Goal: Complete application form

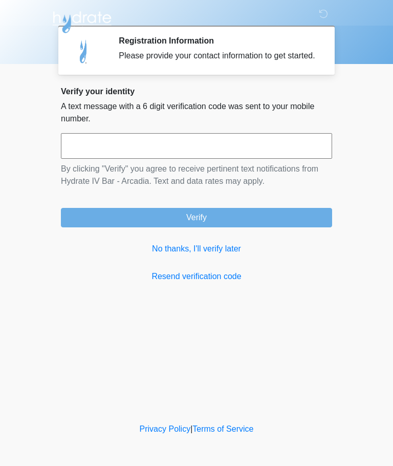
click at [176, 158] on input "text" at bounding box center [196, 146] width 271 height 26
type input "******"
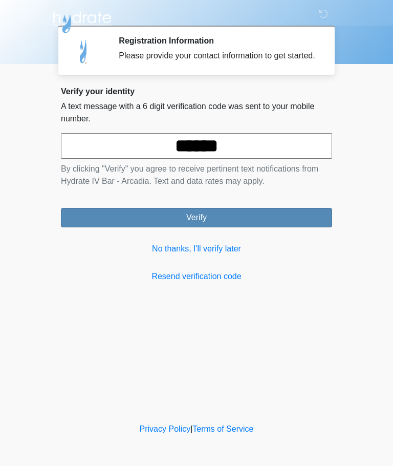
click at [261, 225] on button "Verify" at bounding box center [196, 217] width 271 height 19
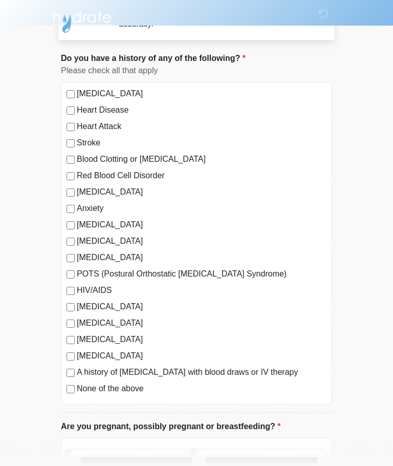
scroll to position [44, 0]
click at [62, 386] on div "[MEDICAL_DATA] Heart Disease Heart Attack Stroke Blood Clotting or [MEDICAL_DAT…" at bounding box center [196, 243] width 271 height 323
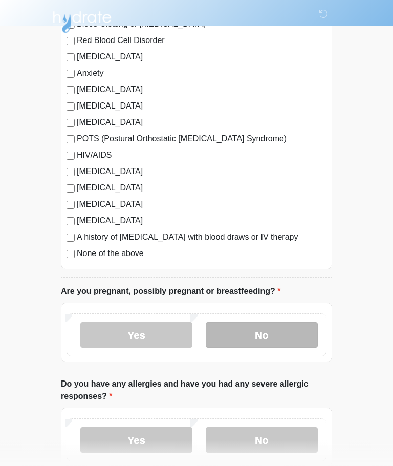
click at [279, 326] on label "No" at bounding box center [262, 336] width 112 height 26
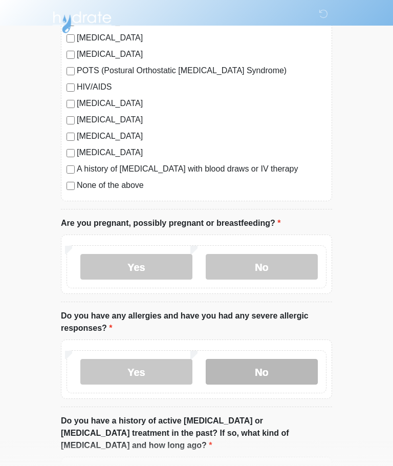
click at [288, 374] on label "No" at bounding box center [262, 372] width 112 height 26
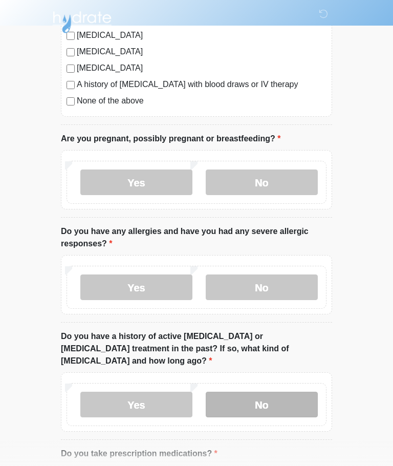
click at [283, 394] on label "No" at bounding box center [262, 405] width 112 height 26
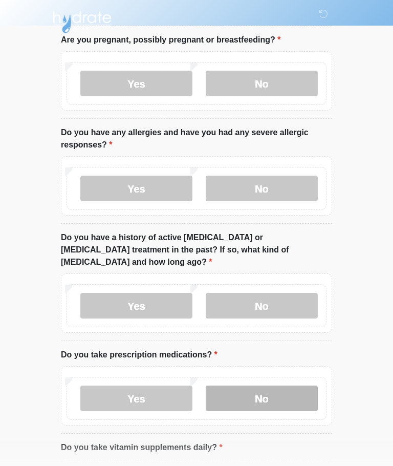
click at [278, 386] on label "No" at bounding box center [262, 398] width 112 height 26
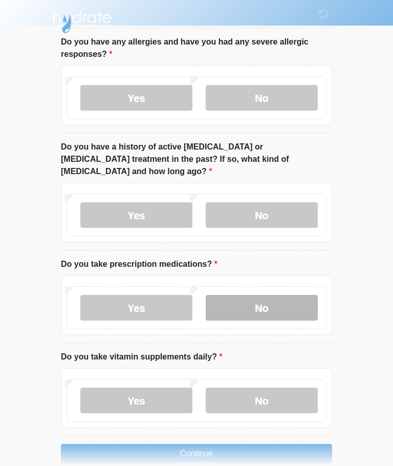
scroll to position [522, 0]
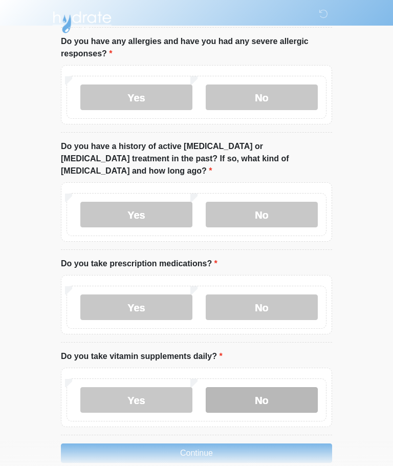
click at [279, 387] on label "No" at bounding box center [262, 400] width 112 height 26
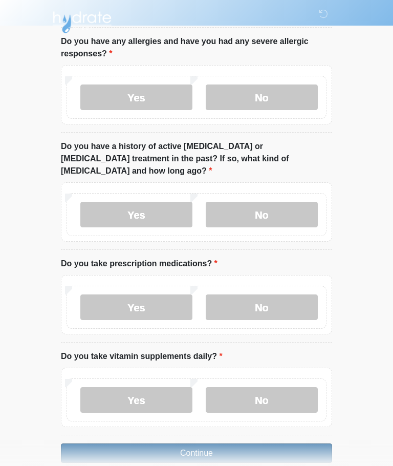
click at [263, 443] on button "Continue" at bounding box center [196, 452] width 271 height 19
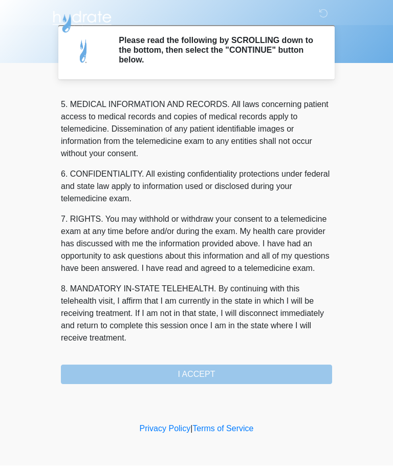
scroll to position [333, 0]
click at [253, 375] on button "I ACCEPT" at bounding box center [196, 374] width 271 height 19
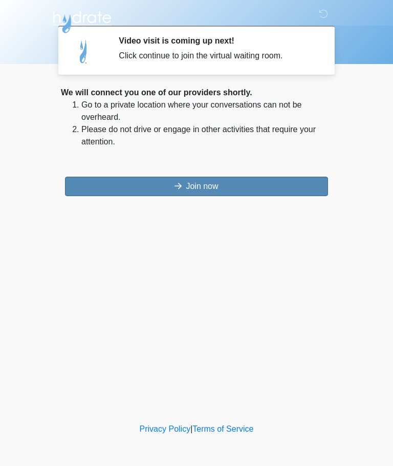
click at [244, 185] on button "Join now" at bounding box center [196, 186] width 263 height 19
